Goal: Task Accomplishment & Management: Use online tool/utility

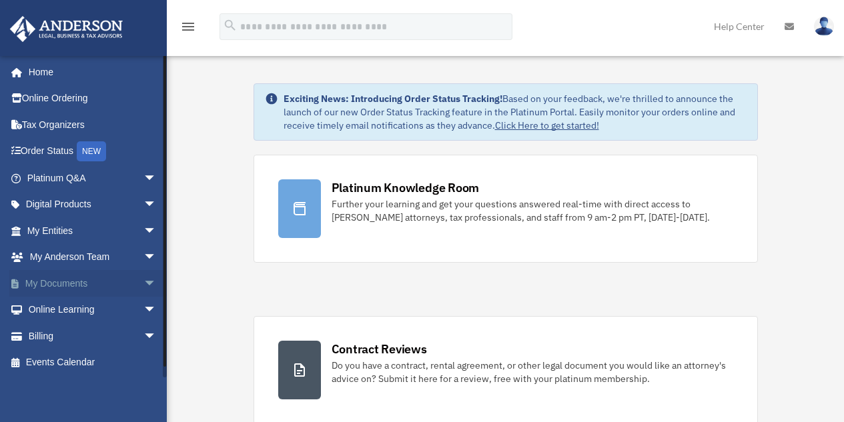
click at [144, 283] on span "arrow_drop_down" at bounding box center [157, 283] width 27 height 27
click at [61, 313] on link "Box" at bounding box center [98, 310] width 158 height 27
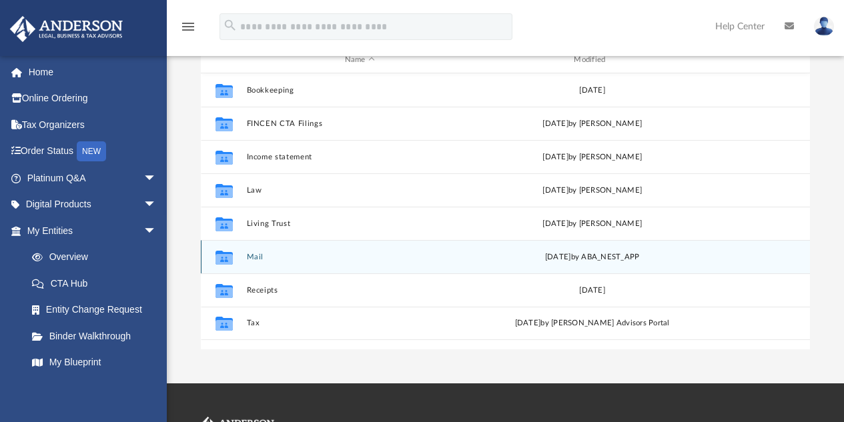
scroll to position [200, 0]
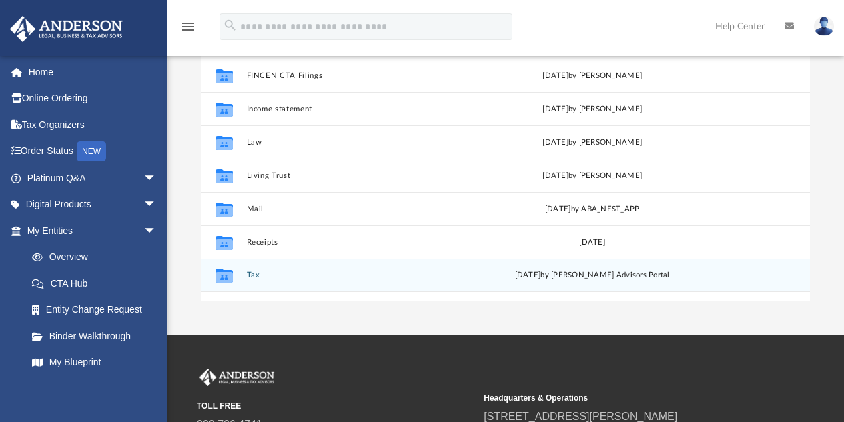
click at [260, 276] on button "Tax" at bounding box center [359, 276] width 227 height 9
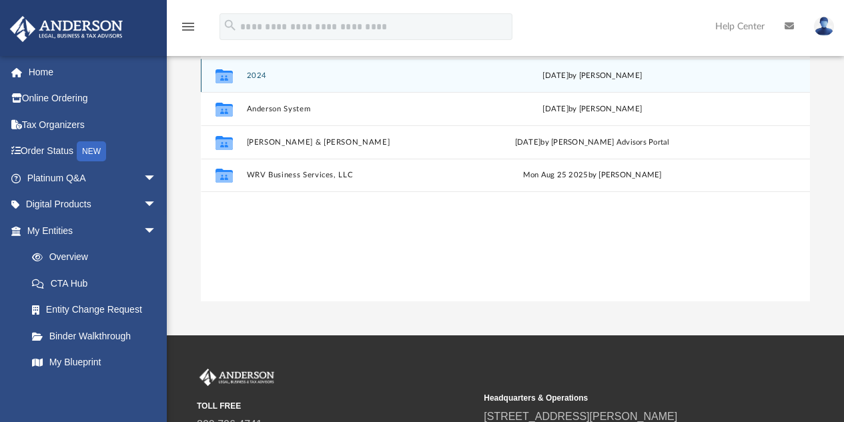
click at [263, 74] on button "2024" at bounding box center [359, 75] width 227 height 9
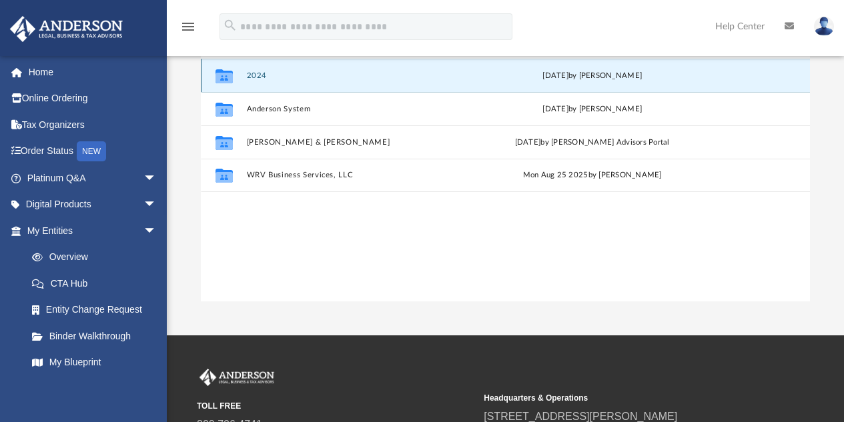
click at [263, 74] on button "2024" at bounding box center [359, 75] width 227 height 9
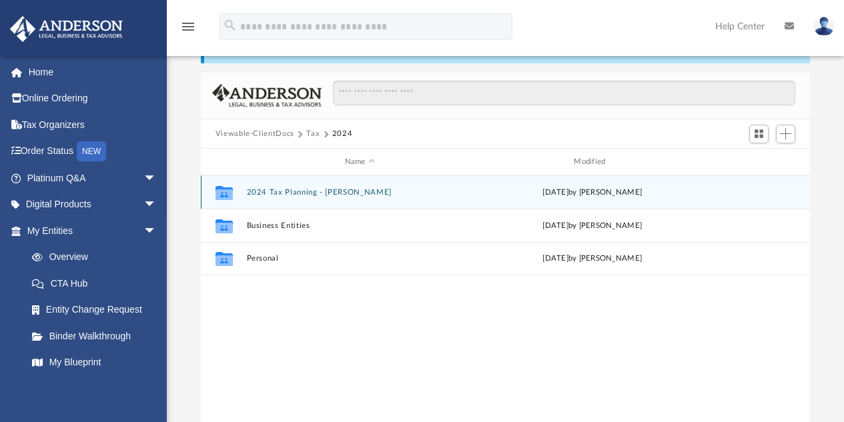
scroll to position [0, 0]
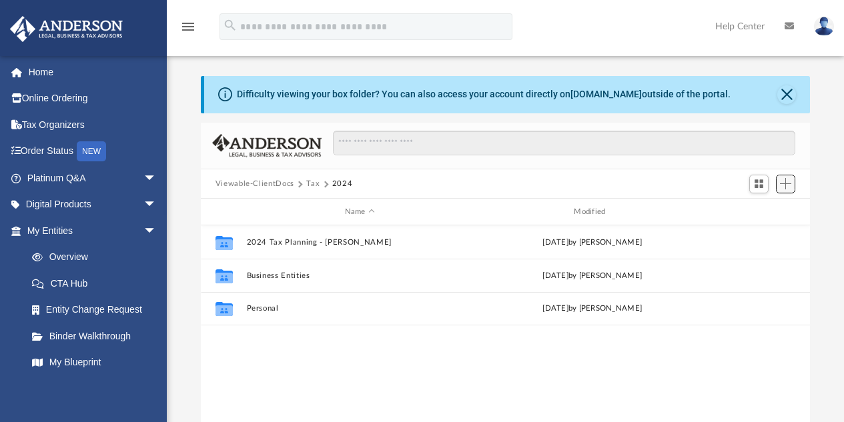
click at [791, 187] on span "Add" at bounding box center [785, 183] width 11 height 11
click at [760, 210] on li "Upload" at bounding box center [767, 211] width 43 height 14
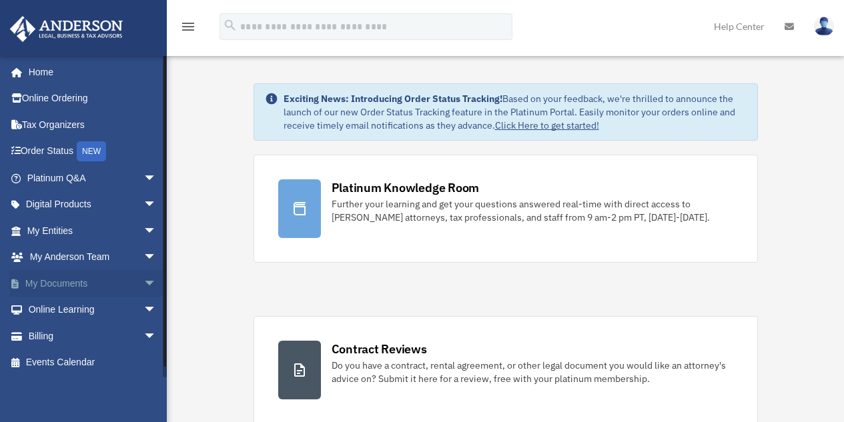
click at [144, 284] on span "arrow_drop_down" at bounding box center [157, 283] width 27 height 27
click at [57, 310] on link "Box" at bounding box center [98, 310] width 158 height 27
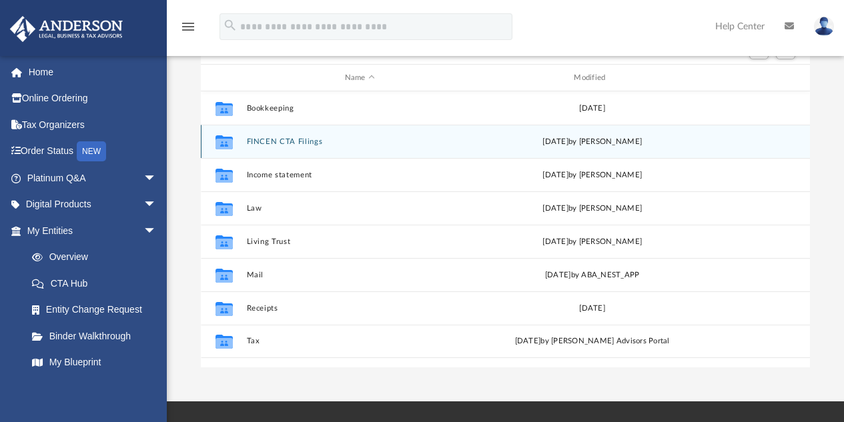
scroll to position [200, 0]
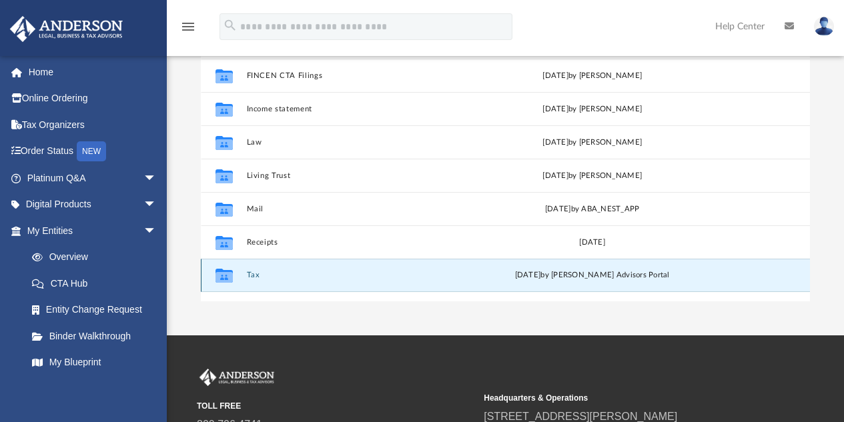
click at [251, 275] on button "Tax" at bounding box center [359, 276] width 227 height 9
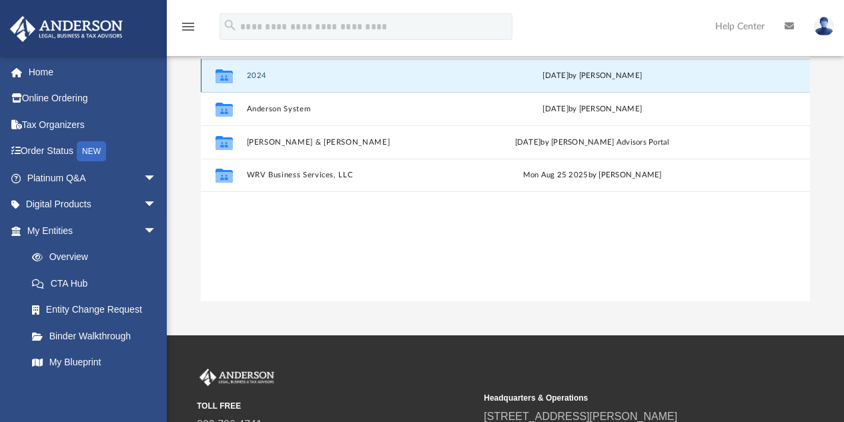
click at [264, 74] on button "2024" at bounding box center [359, 75] width 227 height 9
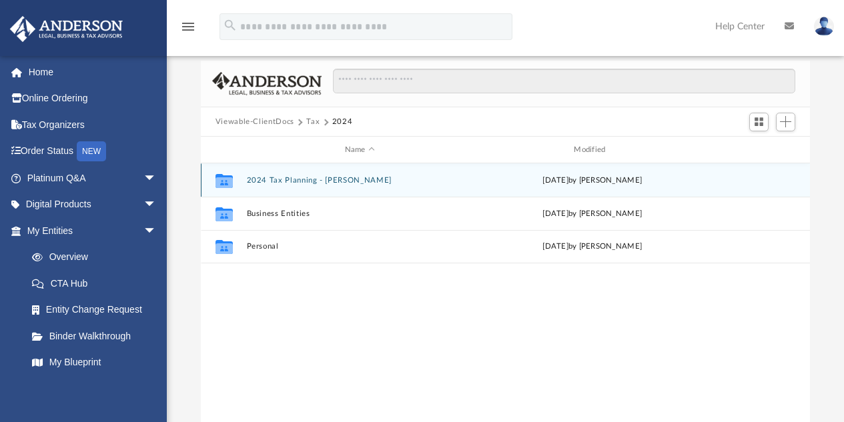
scroll to position [67, 0]
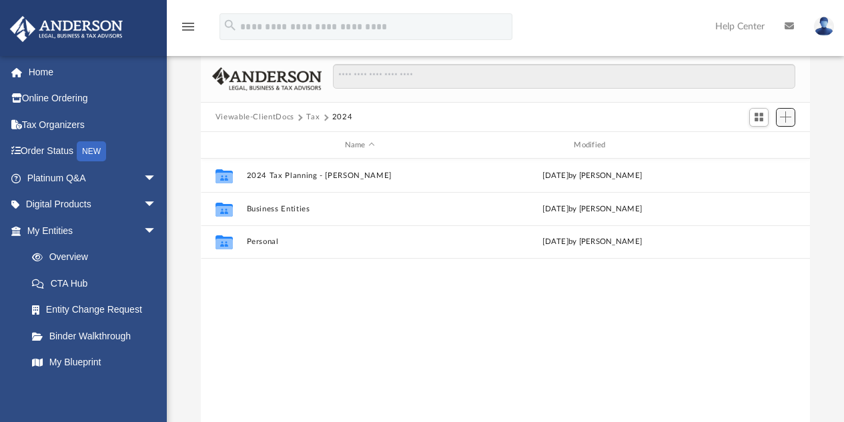
click at [787, 117] on span "Add" at bounding box center [785, 116] width 11 height 11
click at [762, 145] on li "Upload" at bounding box center [767, 144] width 43 height 14
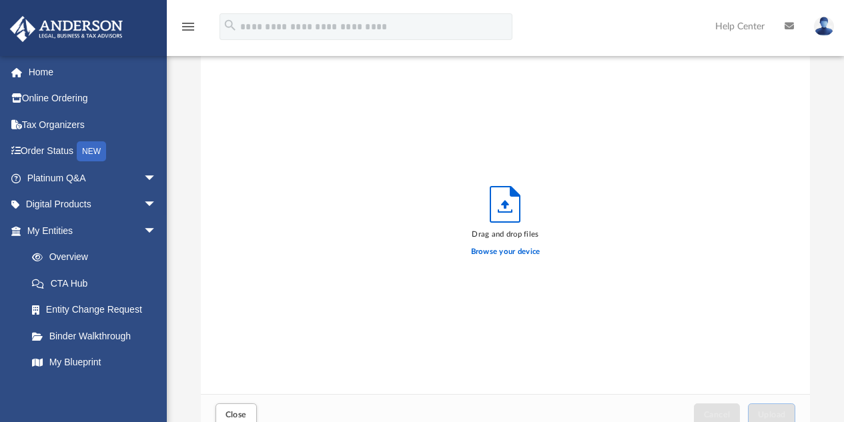
scroll to position [328, 599]
click at [517, 253] on label "Browse your device" at bounding box center [505, 252] width 69 height 12
click at [0, 0] on input "Browse your device" at bounding box center [0, 0] width 0 height 0
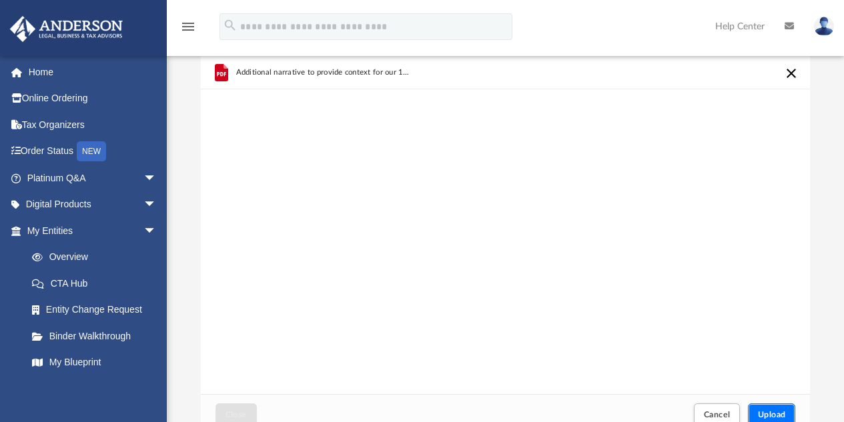
click at [782, 416] on span "Upload" at bounding box center [772, 415] width 28 height 8
